Goal: Information Seeking & Learning: Learn about a topic

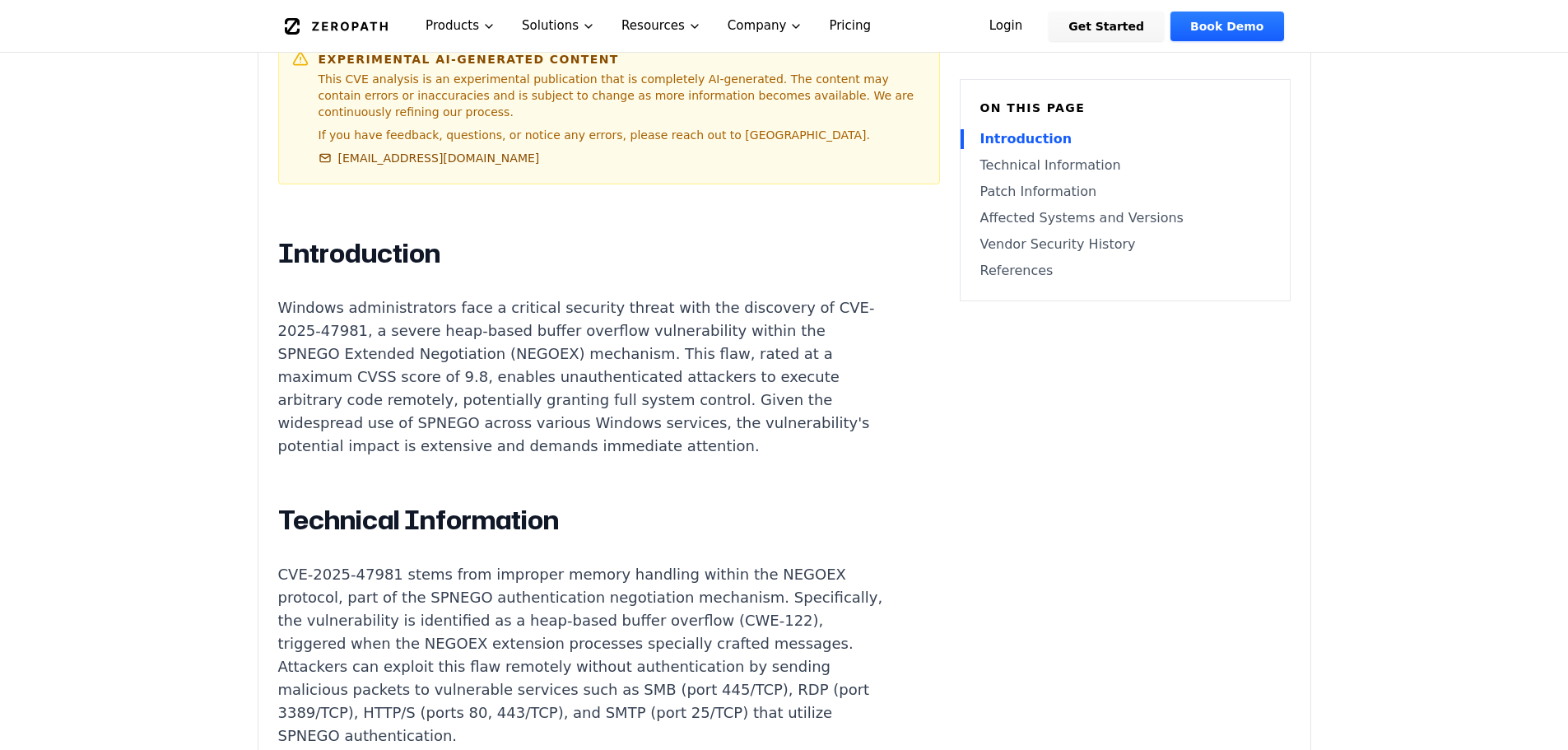
scroll to position [906, 0]
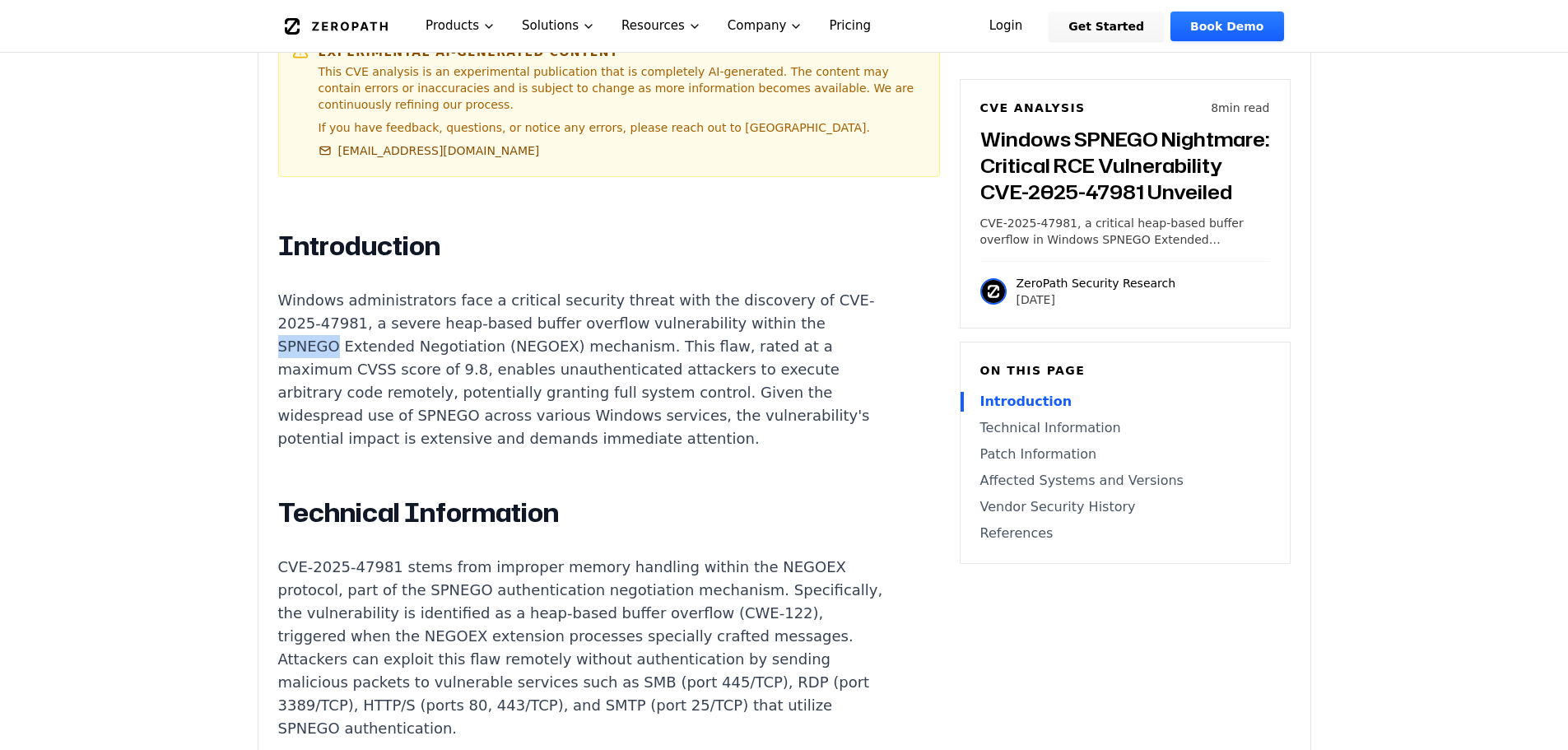
drag, startPoint x: 334, startPoint y: 299, endPoint x: 276, endPoint y: 306, distance: 58.4
copy p "SPNEGO"
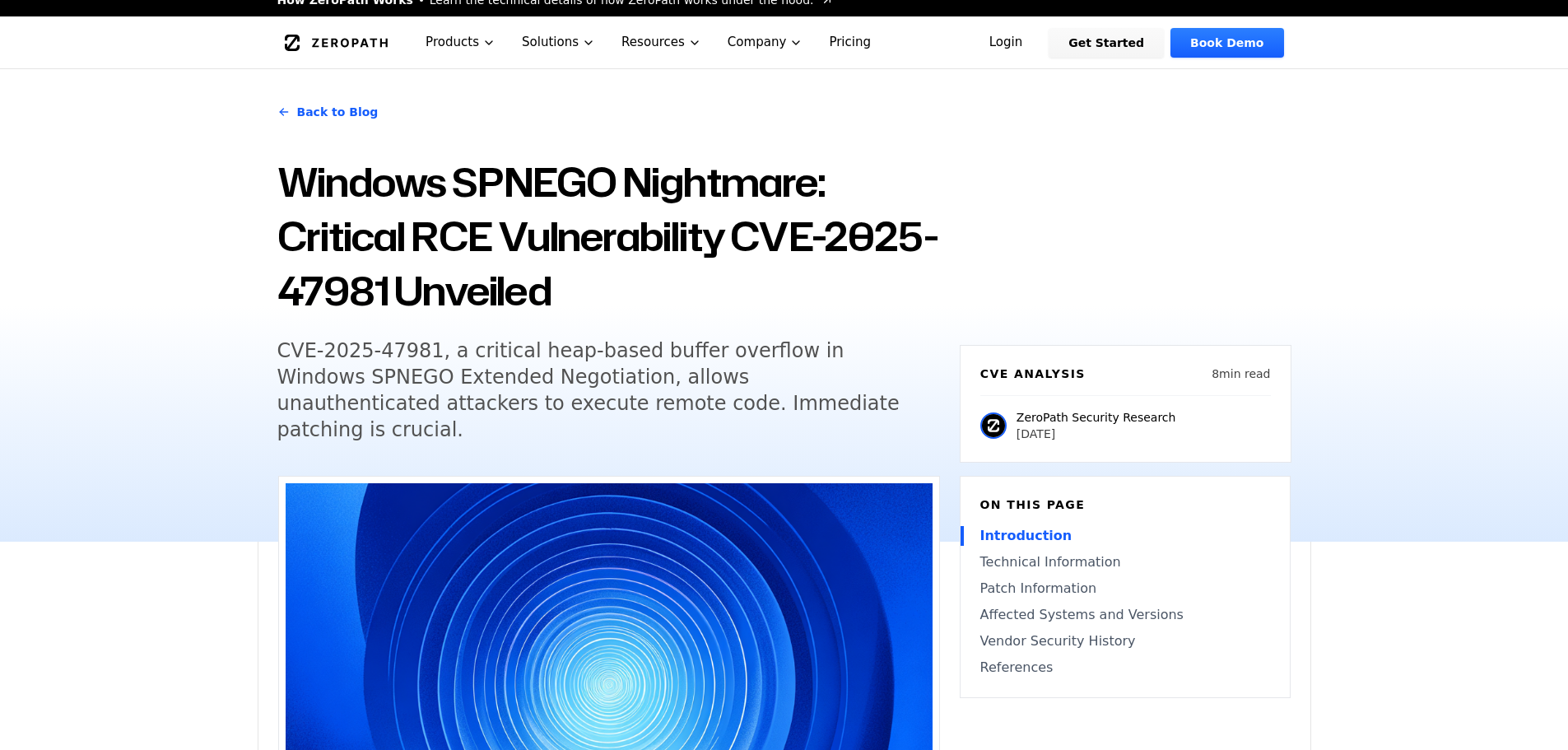
scroll to position [0, 0]
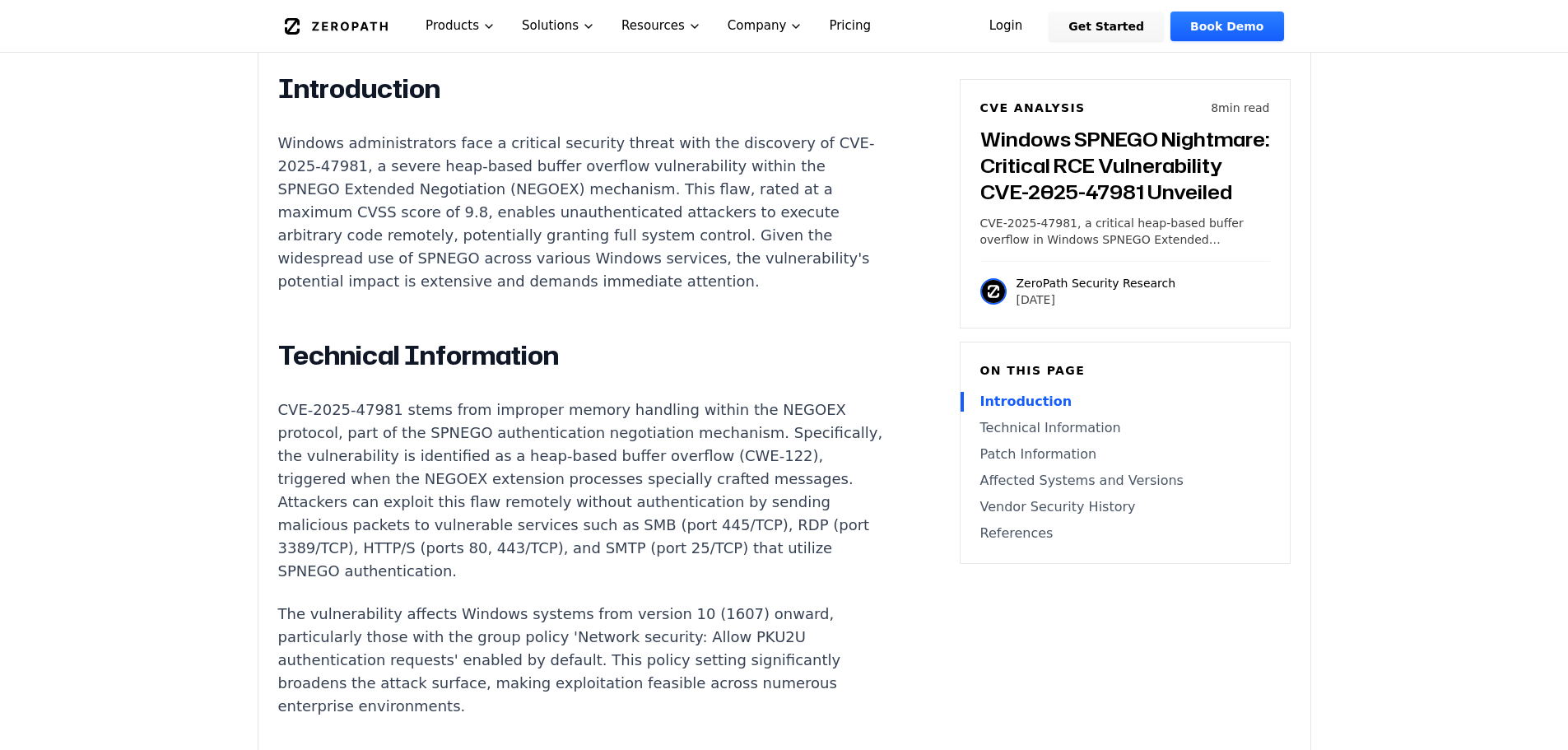
scroll to position [1070, 0]
